Goal: Find specific page/section: Find specific page/section

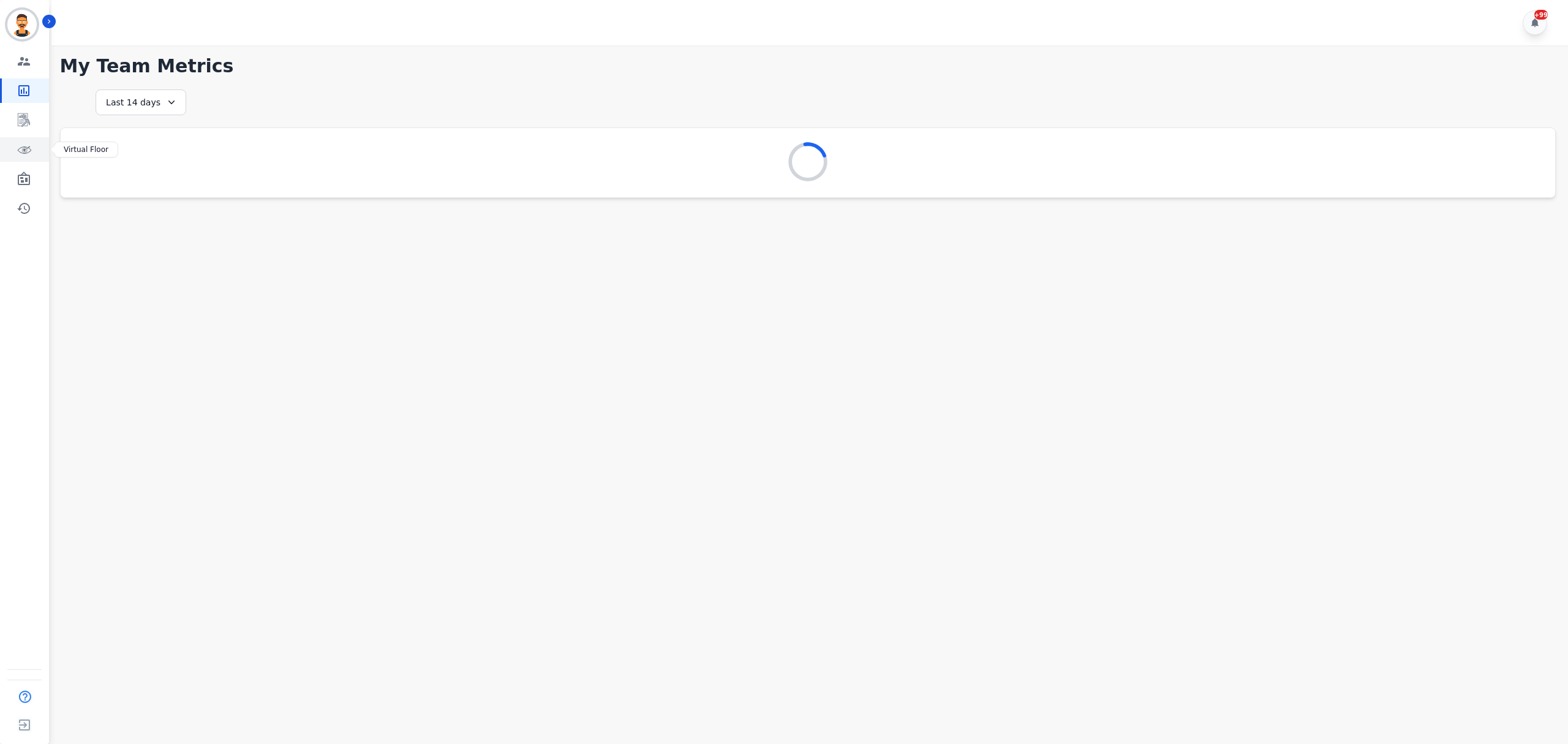
click at [0, 145] on div "Sidebar" at bounding box center [24, 149] width 49 height 25
click at [21, 148] on icon "Sidebar" at bounding box center [23, 149] width 15 height 15
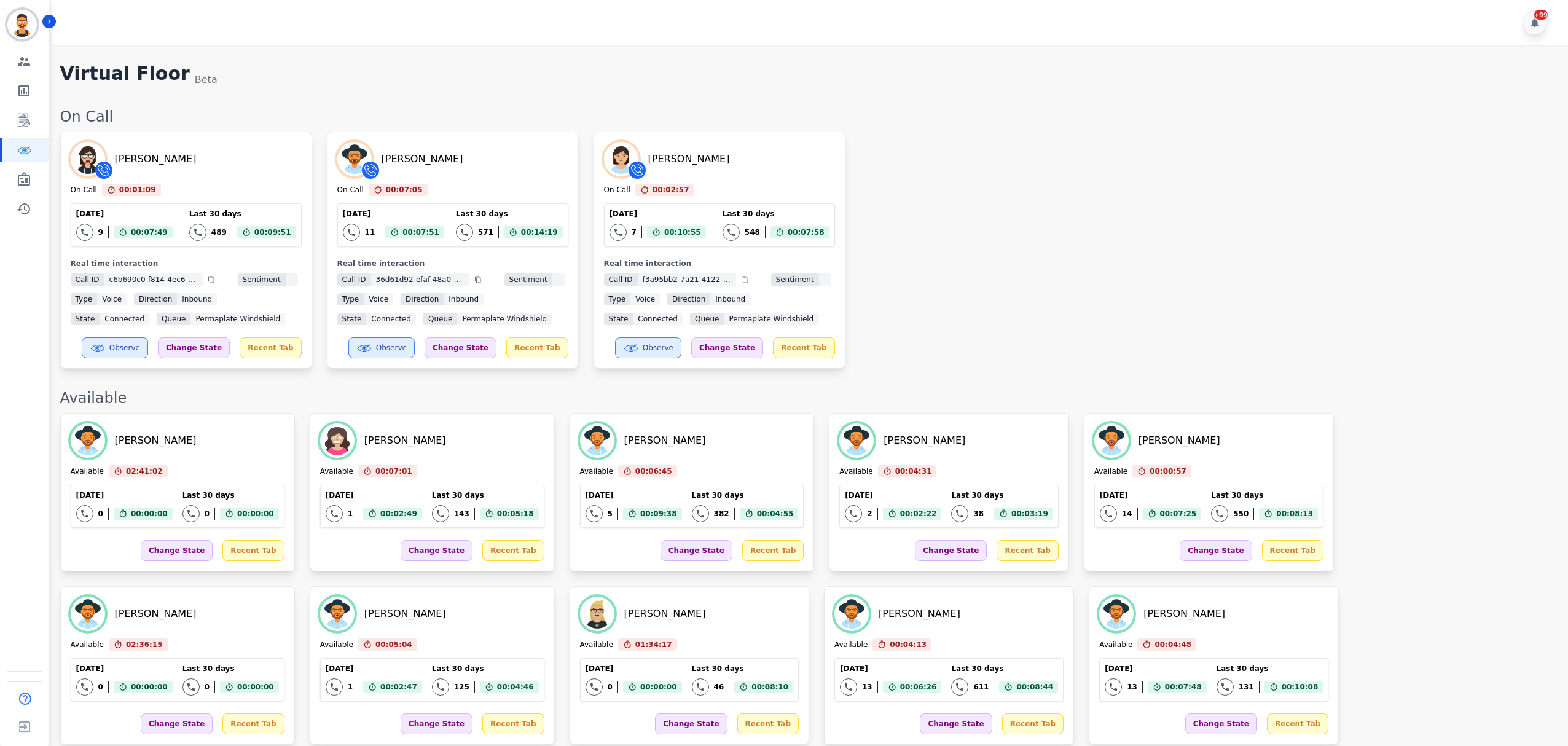
click at [1100, 325] on div "[PERSON_NAME] On Call 00:01:09 Current State: On Call [DATE] 9 Total interactio…" at bounding box center [807, 250] width 1495 height 237
